Goal: Task Accomplishment & Management: Use online tool/utility

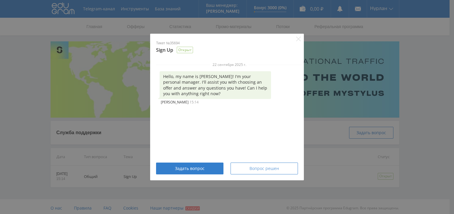
click at [271, 170] on span "Вопрос решен" at bounding box center [264, 168] width 30 height 5
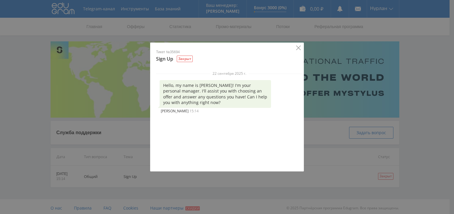
click at [298, 48] on icon "Close" at bounding box center [298, 48] width 5 height 5
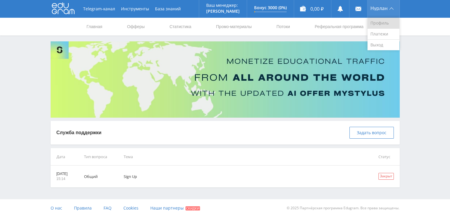
click at [383, 24] on link "Профиль" at bounding box center [383, 23] width 32 height 11
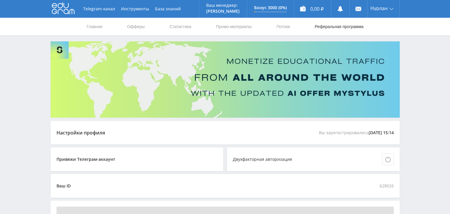
click at [333, 27] on link "Реферальная программа" at bounding box center [339, 27] width 50 height 18
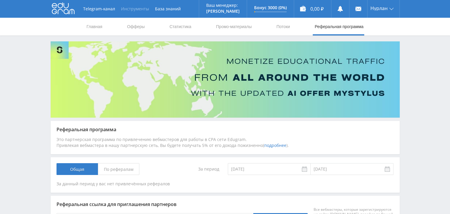
click at [136, 11] on button "Инструменты" at bounding box center [135, 9] width 34 height 18
